Goal: Task Accomplishment & Management: Manage account settings

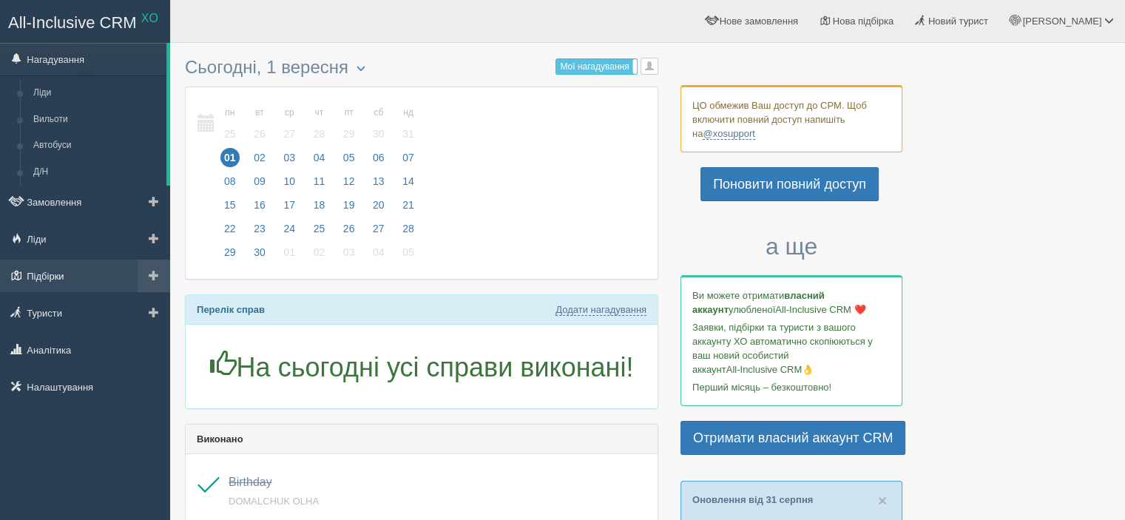
click at [61, 269] on link "Підбірки" at bounding box center [85, 276] width 170 height 33
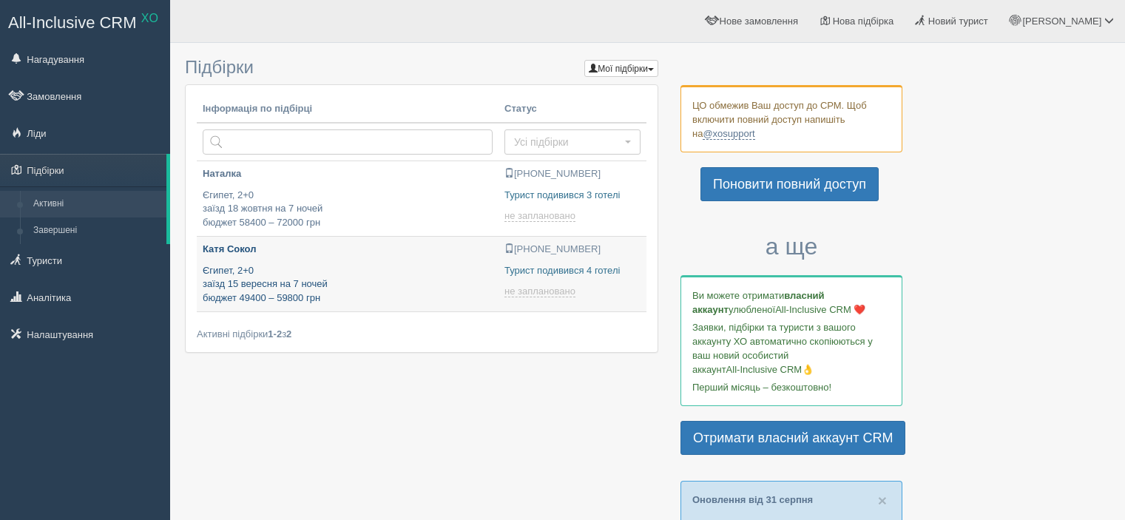
type input "[DATE] 13:35"
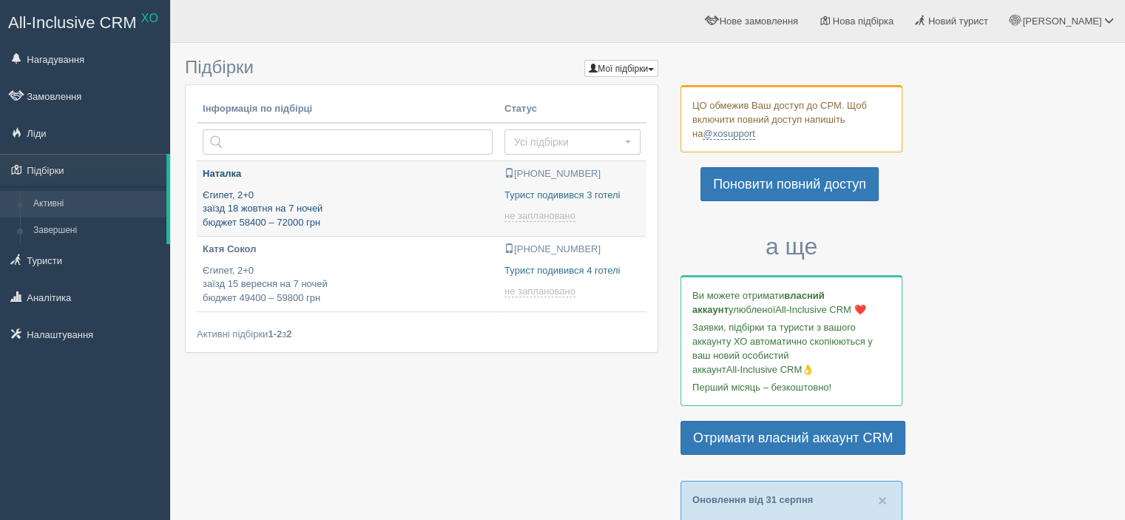
type input "[DATE] 20:55"
click at [350, 214] on p "Єгипет, 2+0 заїзд 18 жовтня на 7 ночей бюджет 58400 – 72000 грн" at bounding box center [348, 209] width 290 height 41
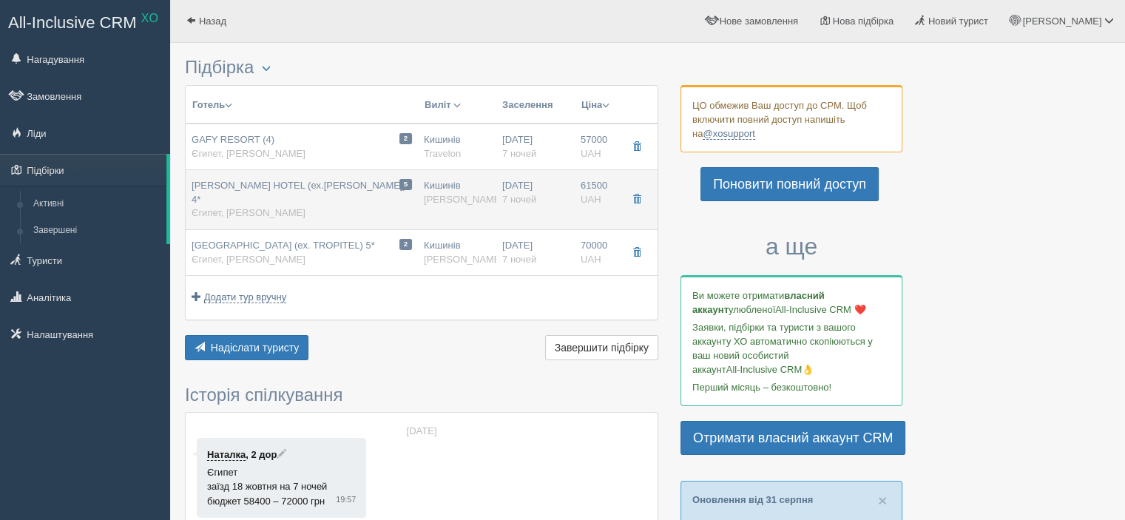
click at [221, 190] on span "MARINA SHARM HOTEL (ex.HELNAN MARINA) 4*" at bounding box center [298, 192] width 214 height 25
type input "MARINA SHARM HOTEL (ex.HELNAN MARINA) 4*"
type input "https://www.booking.com/hotel/eg/helnan-marina-sharm.uk.html?aid=356980&label=g…"
type textarea "Великий власний піщаний пляж, на першій лінії, вхід пологий. Лобі-бар, на пляжі…"
type input "Єгипет"
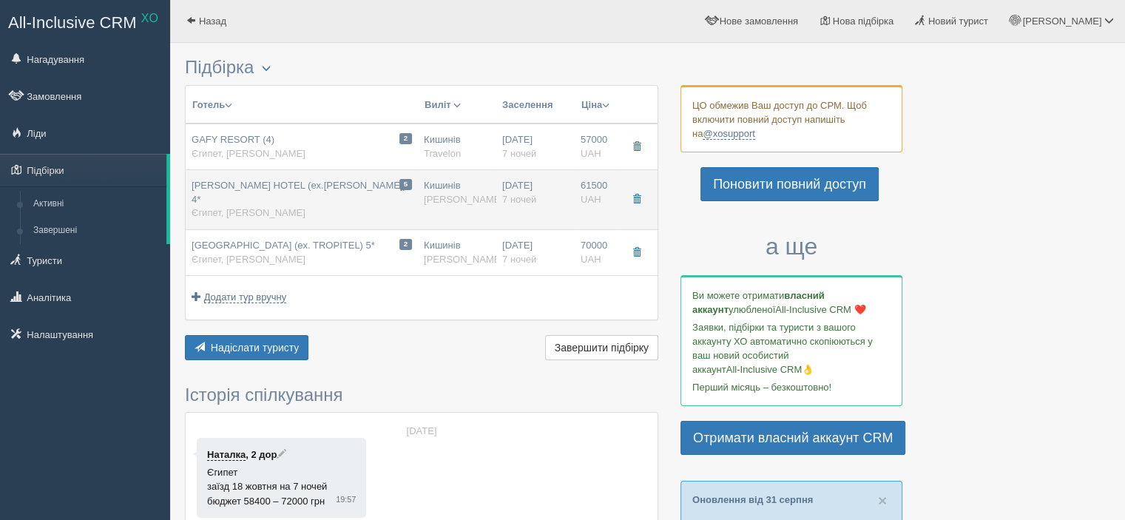
type input "Наама Бей"
type input "61500.00"
type input "61300.00"
type input "Кишинів"
type input "Шарм-еш-Шейх"
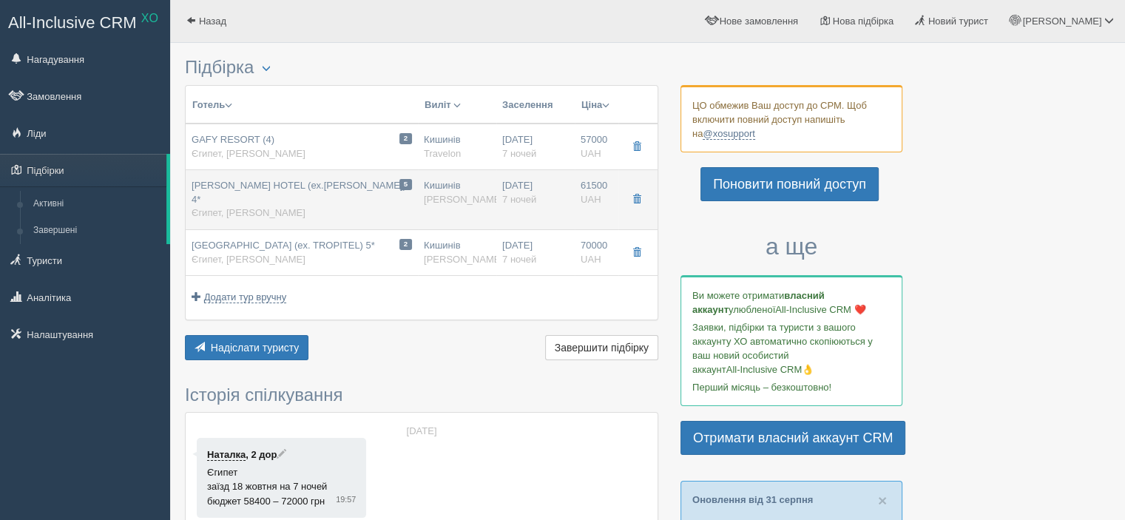
type input "FlyOne"
type input "7"
type input "STANDARD GARDEN VIEW ROOM"
type input "AI"
type input "Alf"
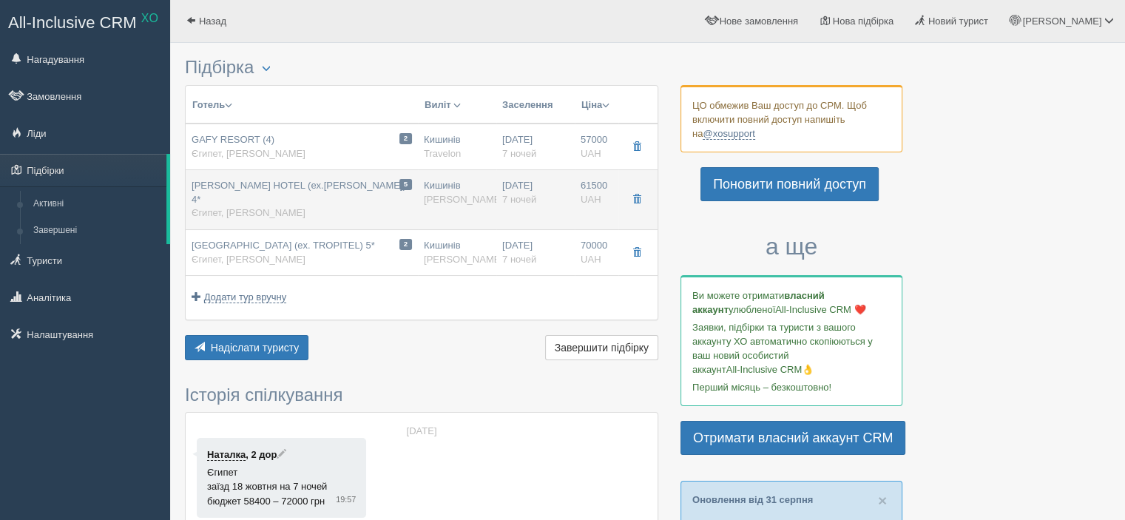
type input "https://alf.ua/countries/egypt/resort/sharm-el-sheikh/hotels/marina-sharm-hotel"
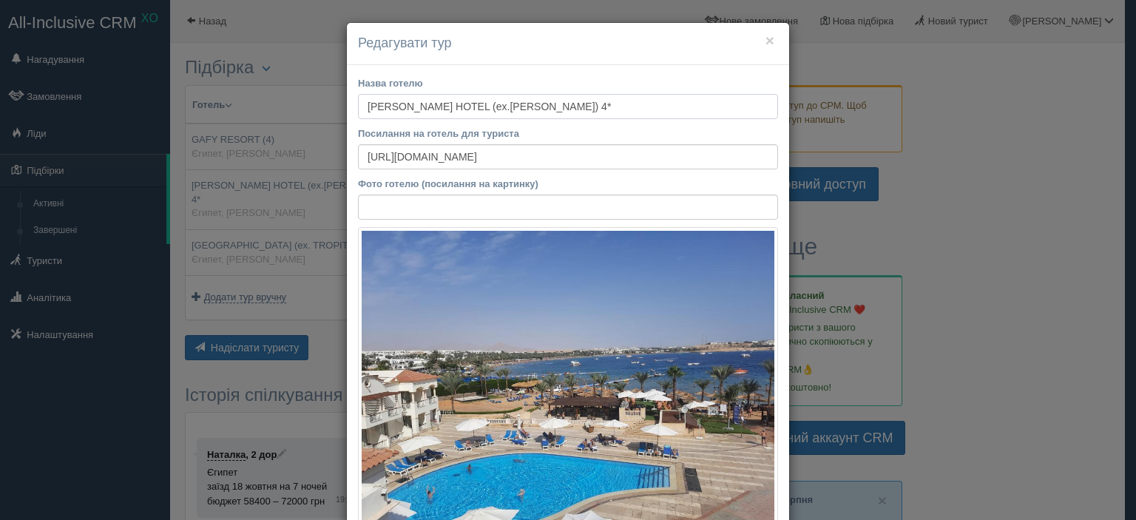
drag, startPoint x: 361, startPoint y: 103, endPoint x: 478, endPoint y: 103, distance: 116.8
click at [478, 103] on input "MARINA SHARM HOTEL (ex.HELNAN MARINA) 4*" at bounding box center [568, 106] width 420 height 25
click at [765, 43] on button "×" at bounding box center [769, 41] width 9 height 16
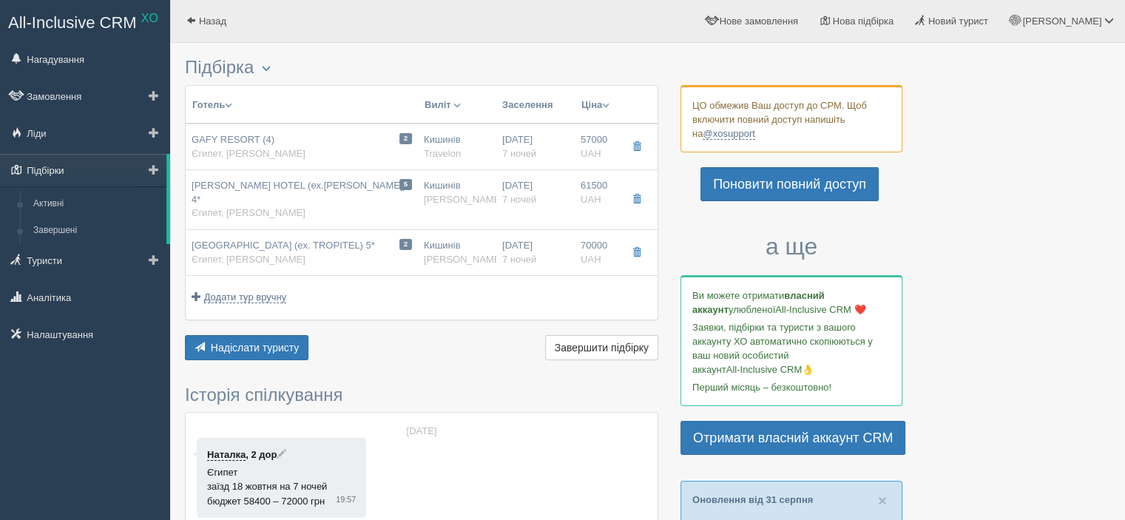
click at [38, 168] on link "Підбірки" at bounding box center [83, 170] width 166 height 33
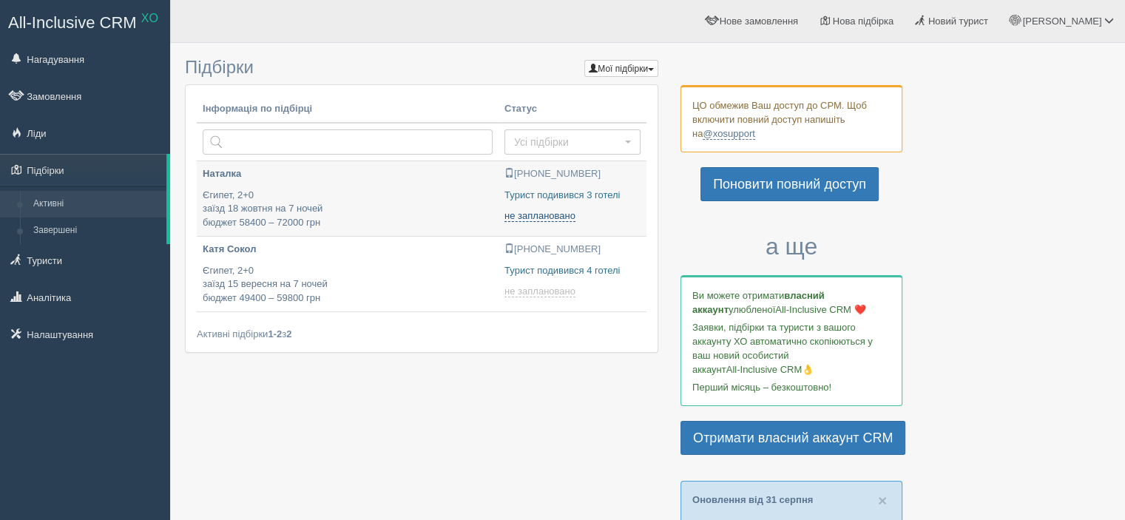
type input "[DATE] 13:35"
type input "[DATE] 20:55"
click at [637, 69] on button "Мої підбірки" at bounding box center [621, 68] width 74 height 17
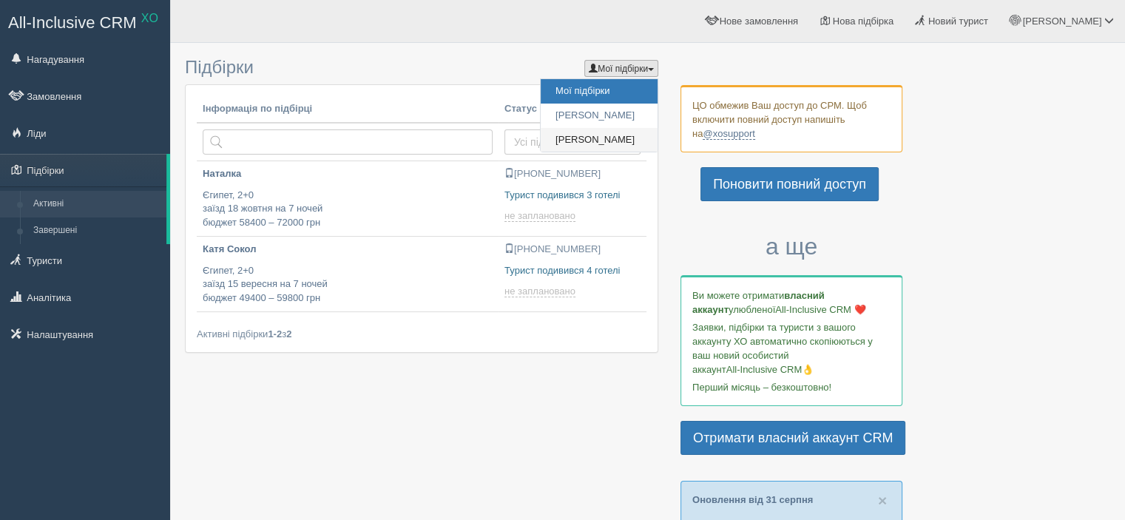
click at [599, 146] on link "[PERSON_NAME]" at bounding box center [598, 140] width 117 height 24
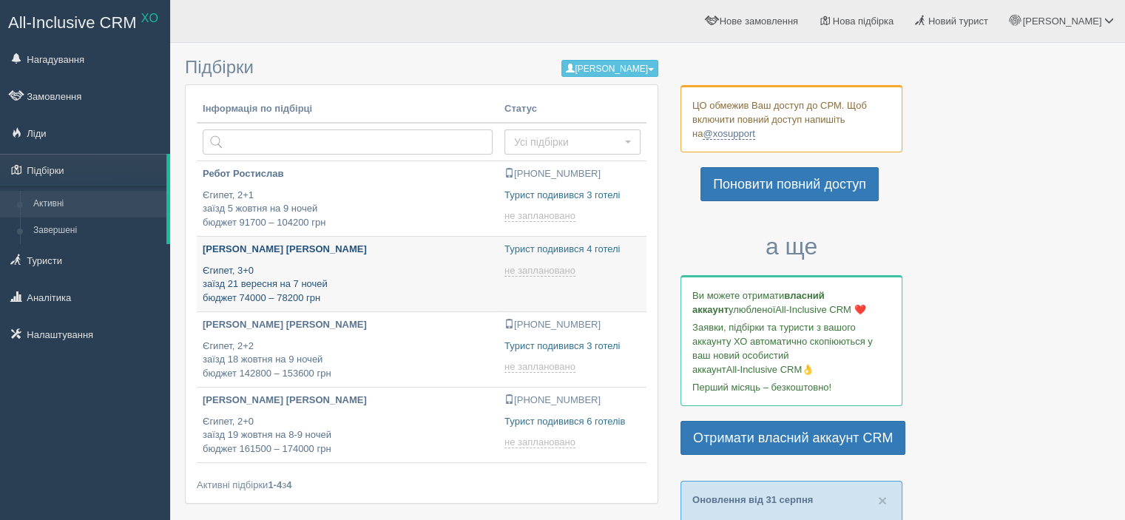
type input "[DATE] 12:10"
type input "[DATE] 10:00"
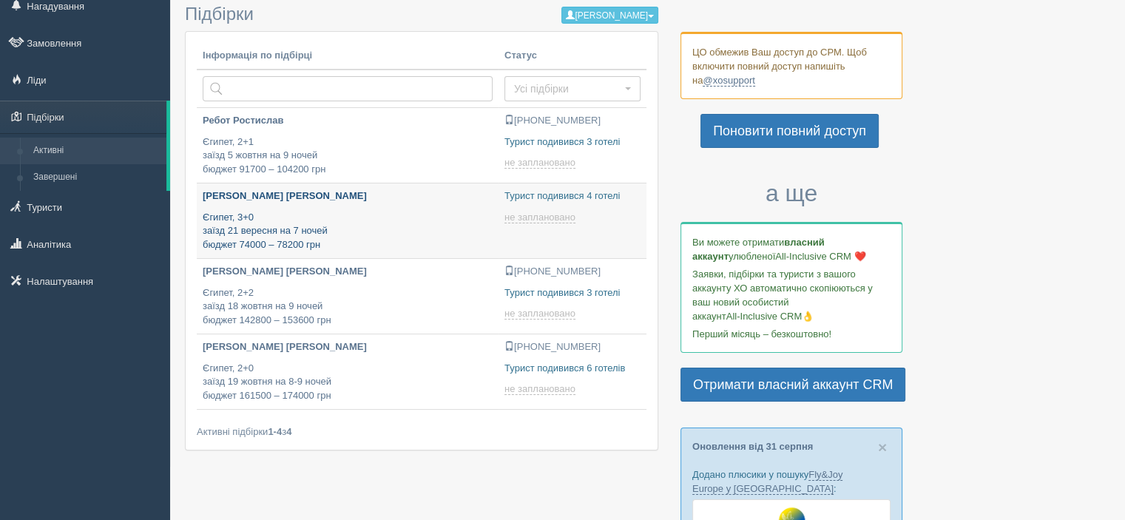
scroll to position [148, 0]
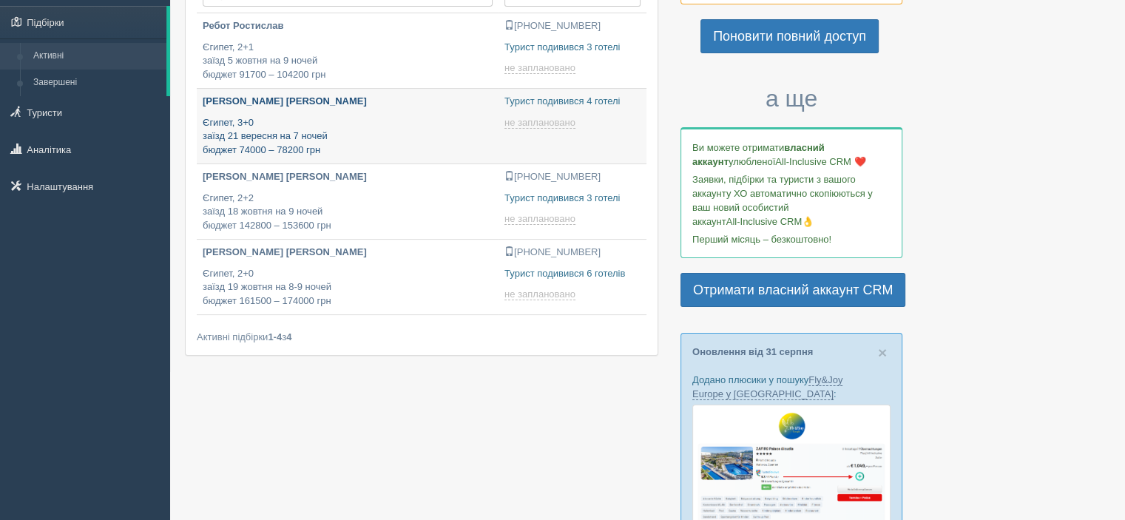
type input "[DATE] 14:00"
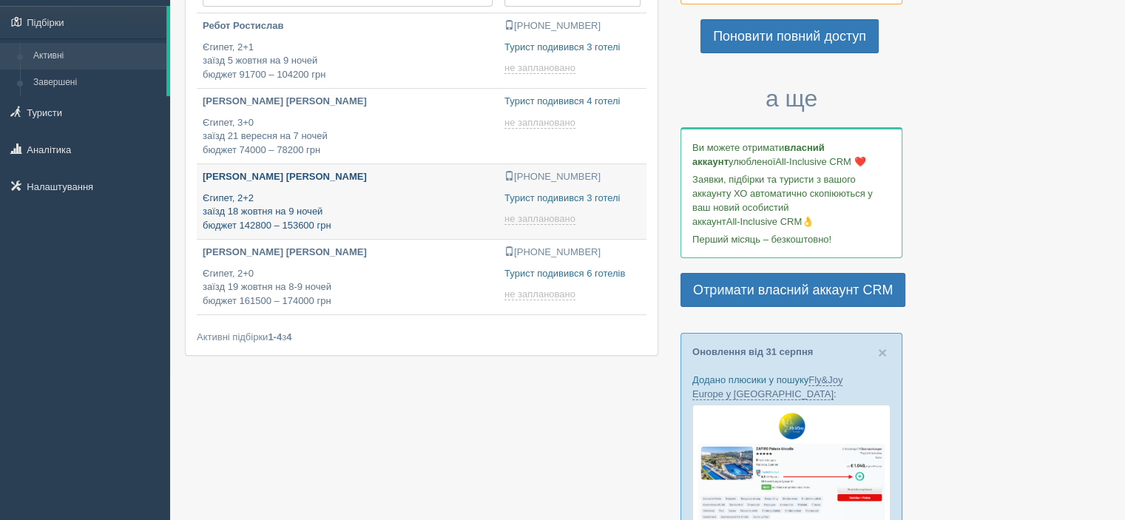
type input "2025-09-01 19:50"
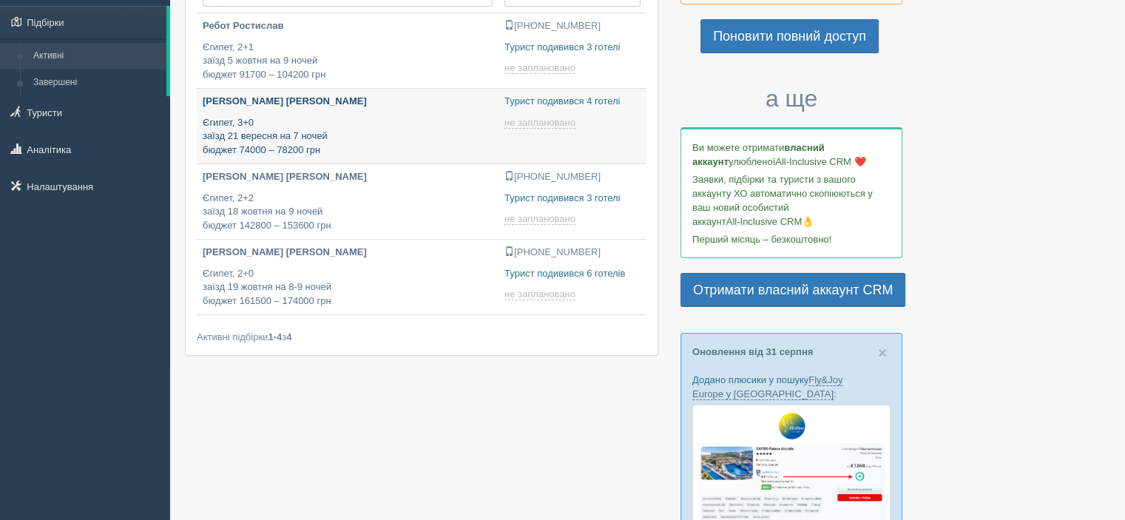
click at [313, 114] on div "Матназарова Олена Єгипет, 3+0 заїзд 21 вересня на 7 ночей бюджет 74000 – 78200 …" at bounding box center [348, 126] width 290 height 62
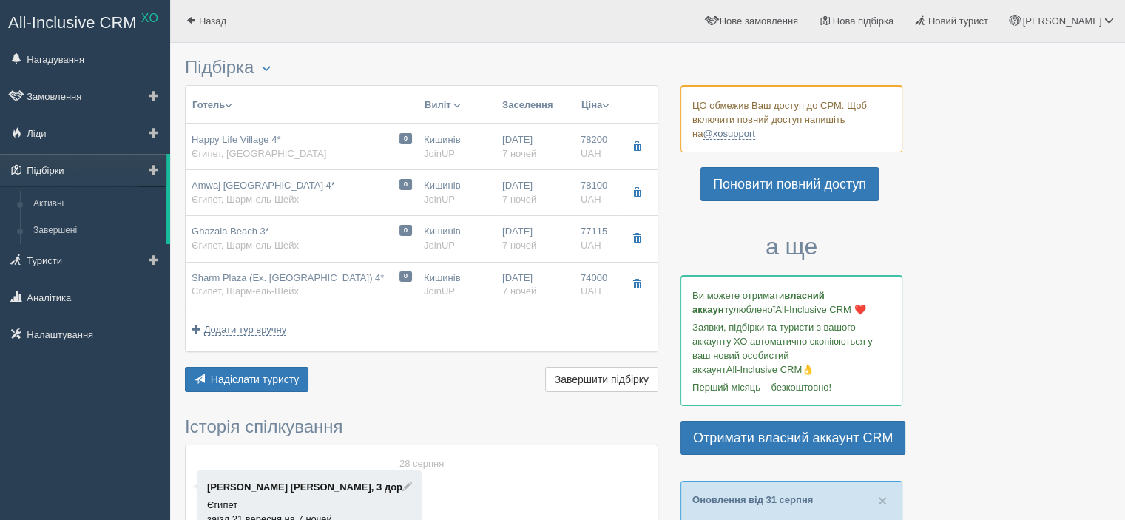
click at [61, 171] on link "Підбірки" at bounding box center [83, 170] width 166 height 33
